Goal: Task Accomplishment & Management: Manage account settings

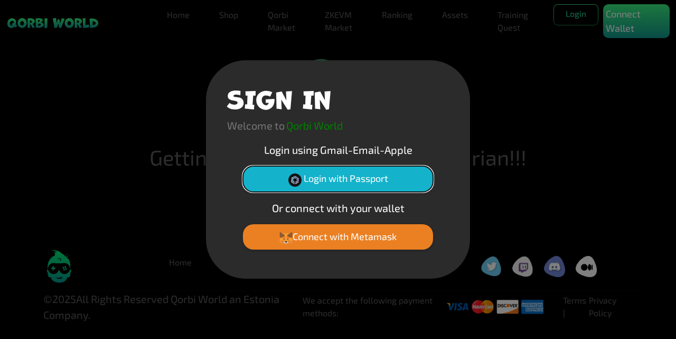
click at [378, 180] on button "Login with Passport" at bounding box center [338, 178] width 190 height 25
click at [353, 178] on button "Login with Passport" at bounding box center [338, 178] width 190 height 25
click at [347, 179] on button "Login with Passport" at bounding box center [338, 178] width 190 height 25
click at [617, 26] on div "SIGN IN Welcome to Qorbi World Login using Gmail-Email-Apple Login with Passpor…" at bounding box center [338, 169] width 676 height 339
click at [514, 206] on div "SIGN IN Welcome to Qorbi World Login using Gmail-Email-Apple Login with Passpor…" at bounding box center [338, 169] width 676 height 339
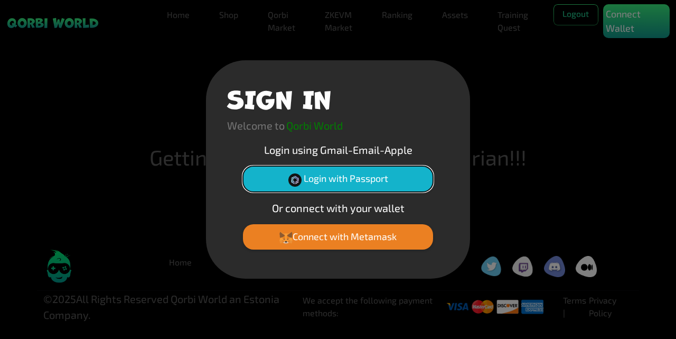
click at [366, 183] on button "Login with Passport" at bounding box center [338, 178] width 190 height 25
drag, startPoint x: 0, startPoint y: 0, endPoint x: 366, endPoint y: 183, distance: 409.6
click at [366, 183] on button "Login with Passport" at bounding box center [338, 178] width 190 height 25
click at [326, 128] on p "Qorbi World" at bounding box center [314, 125] width 57 height 16
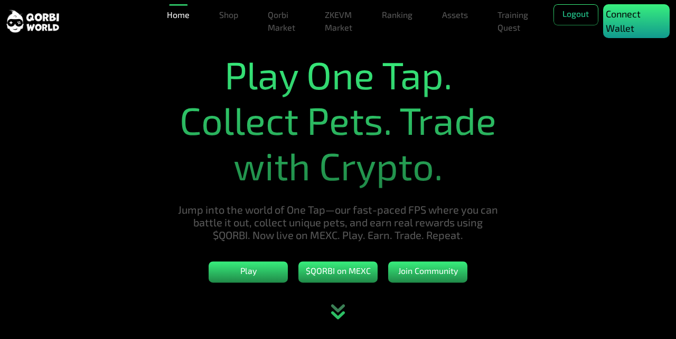
click at [646, 17] on p "Connect Wallet" at bounding box center [636, 21] width 61 height 29
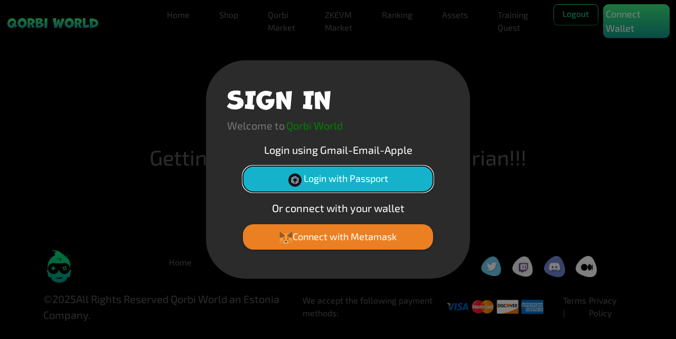
click at [375, 183] on button "Login with Passport" at bounding box center [338, 178] width 190 height 25
click at [375, 182] on button "Login with Passport" at bounding box center [338, 178] width 190 height 25
